Goal: Register for event/course

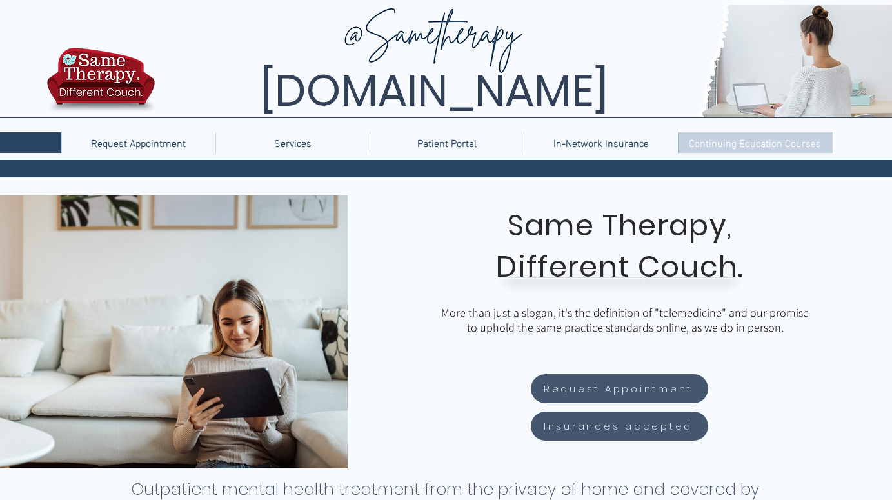
click at [762, 133] on p "Continuing Education Courses" at bounding box center [754, 142] width 145 height 21
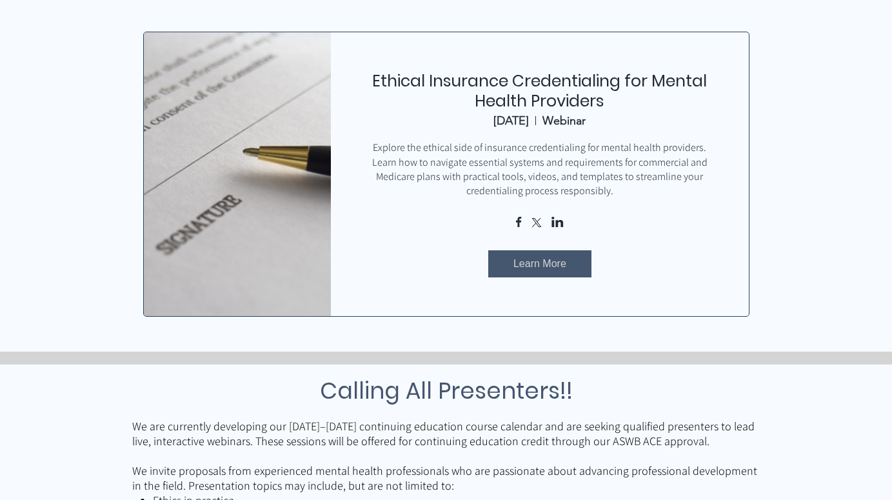
scroll to position [581, 0]
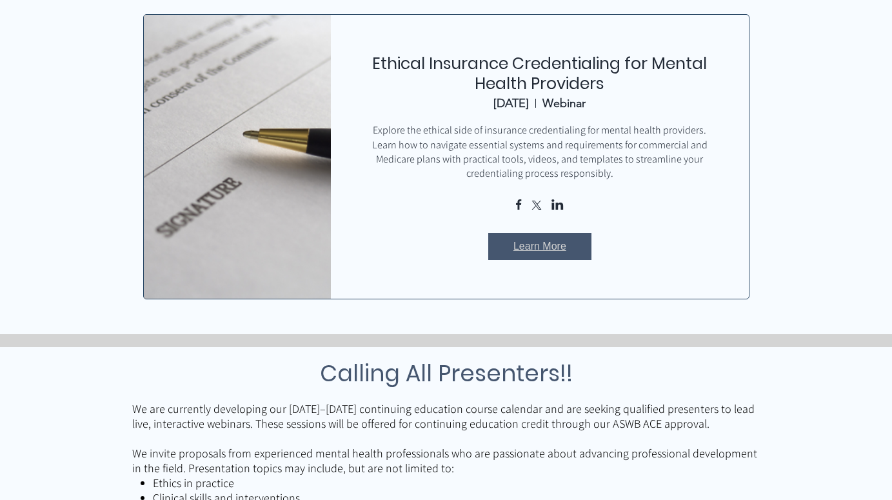
click at [531, 242] on span "Learn More" at bounding box center [539, 246] width 53 height 14
